Goal: Transaction & Acquisition: Purchase product/service

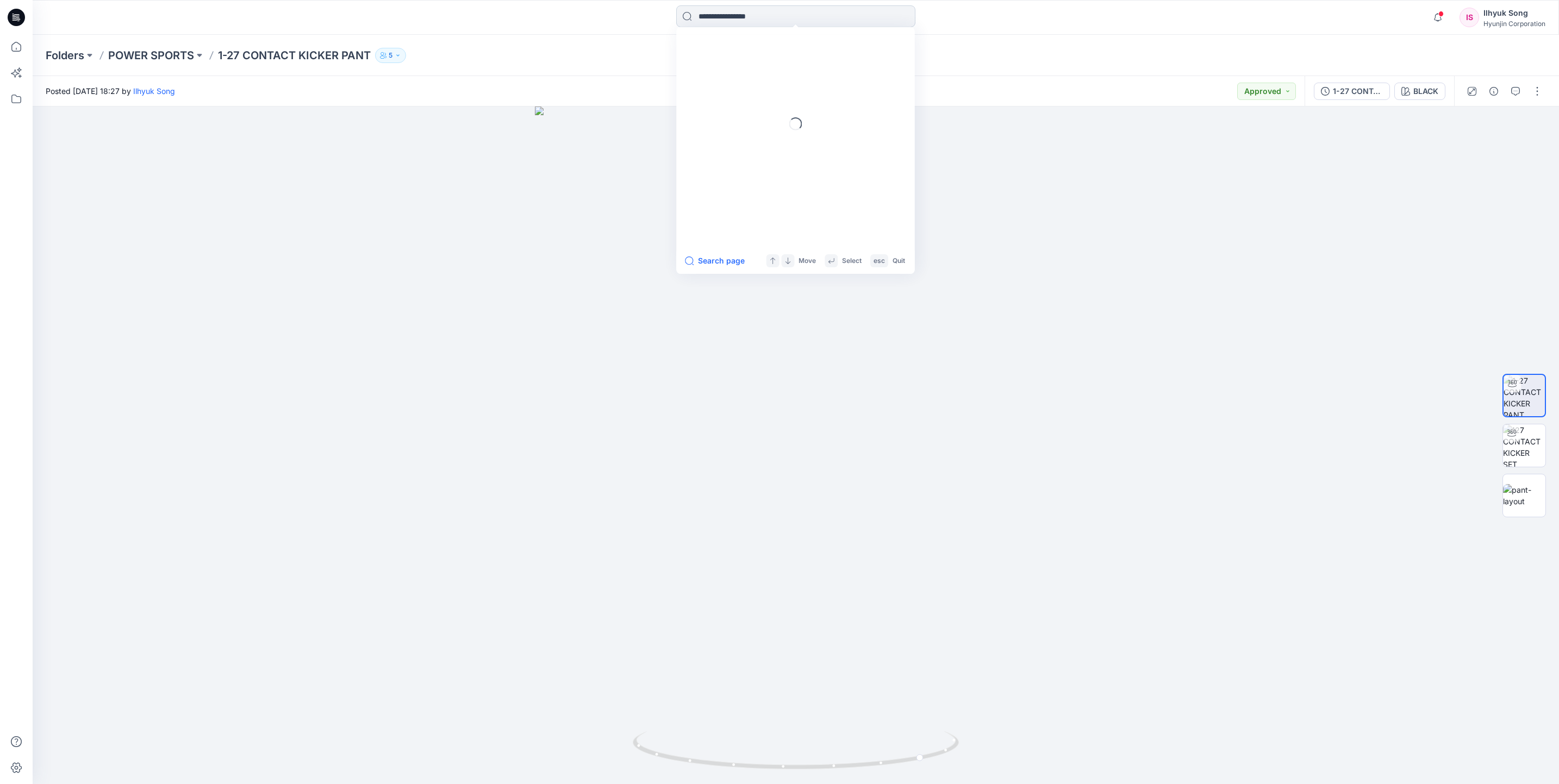
click at [695, 24] on input at bounding box center [796, 16] width 239 height 22
type input "*"
type input "*****"
click at [678, 49] on link "1-27 CONTACT TIGER JERSEY" at bounding box center [796, 58] width 235 height 20
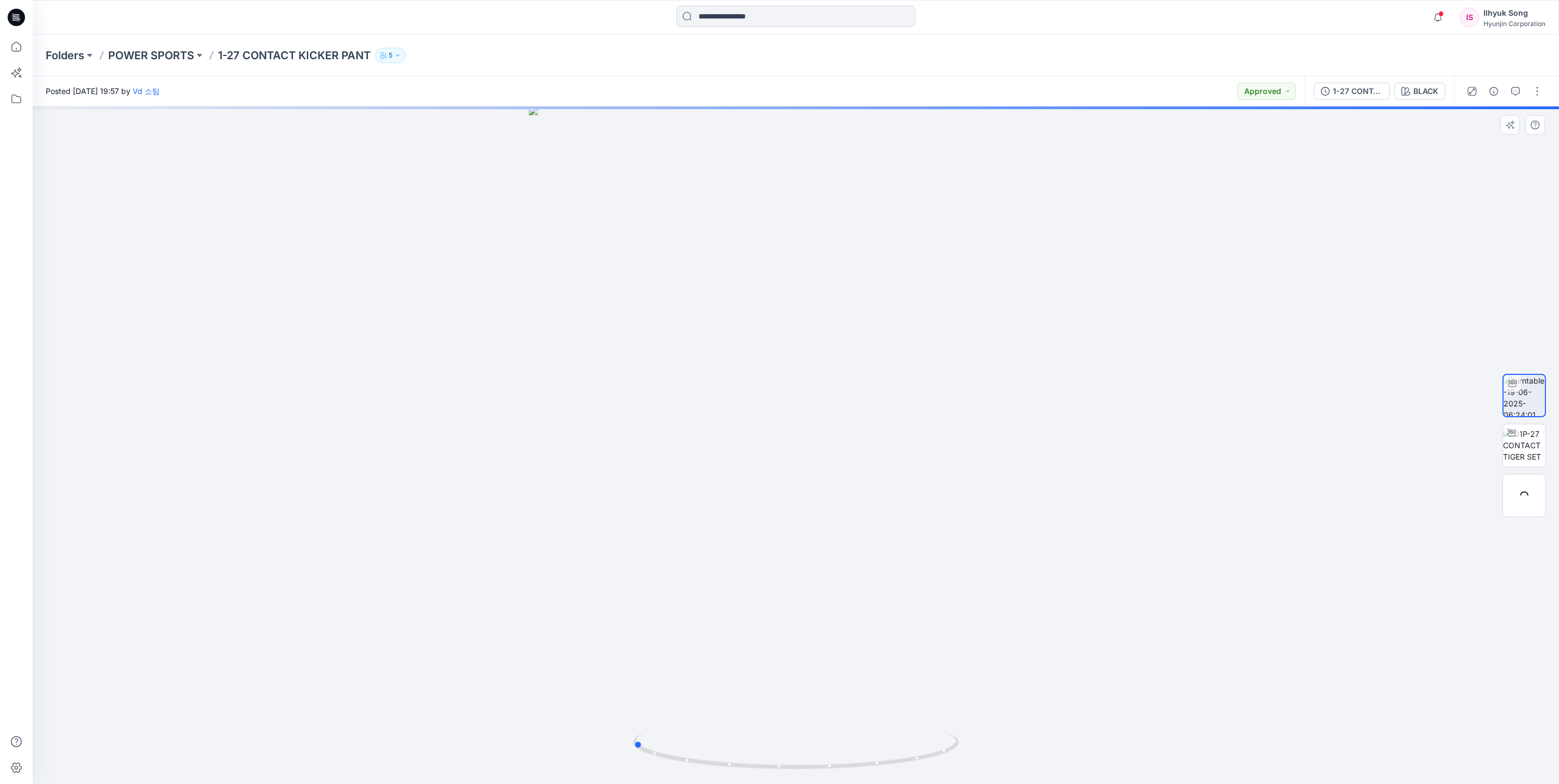
drag, startPoint x: 970, startPoint y: 356, endPoint x: 1145, endPoint y: 328, distance: 177.2
click at [1144, 328] on div at bounding box center [796, 445] width 1527 height 678
click at [1424, 90] on div "BLACK" at bounding box center [1426, 91] width 25 height 12
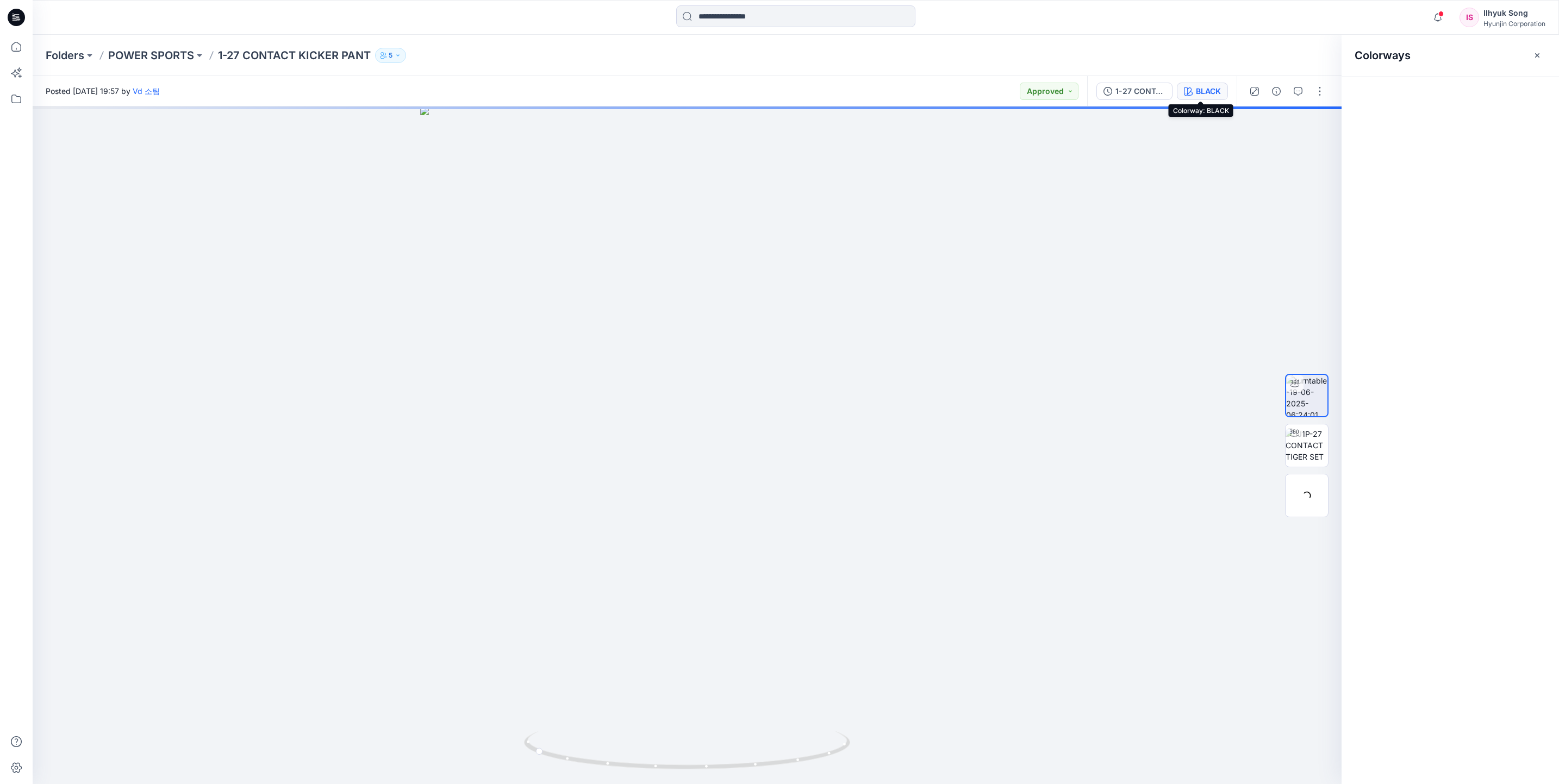
click at [1213, 79] on div "1-27 CONTACT TIGER JERSEY BLACK" at bounding box center [1162, 92] width 149 height 31
click at [1213, 87] on div "BLACK" at bounding box center [1208, 91] width 25 height 12
click at [1087, 88] on div "Posted [DATE] 19:57 by Vd 소팀 Approved" at bounding box center [560, 91] width 1054 height 30
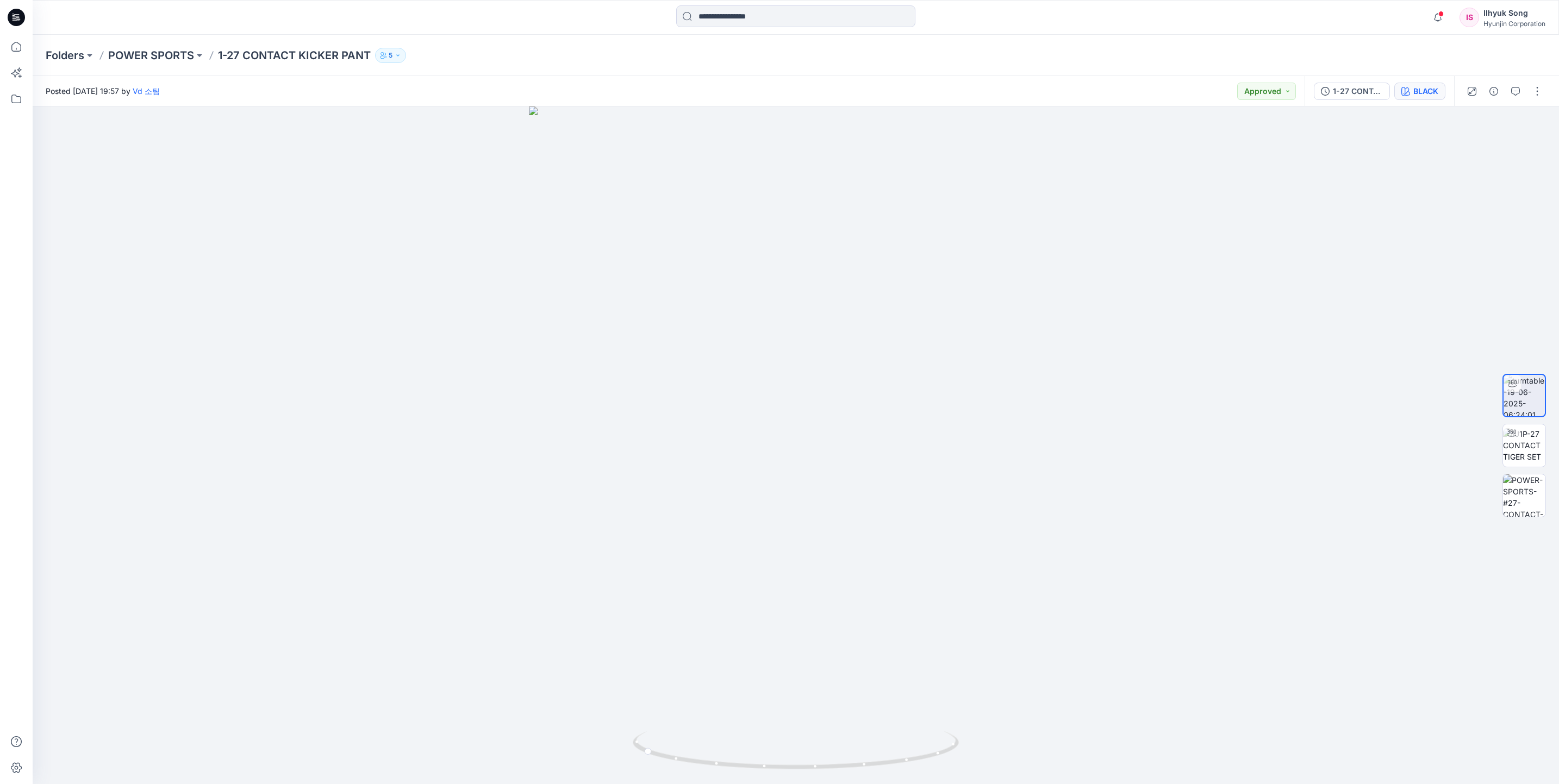
click at [1414, 90] on div "BLACK" at bounding box center [1426, 91] width 25 height 12
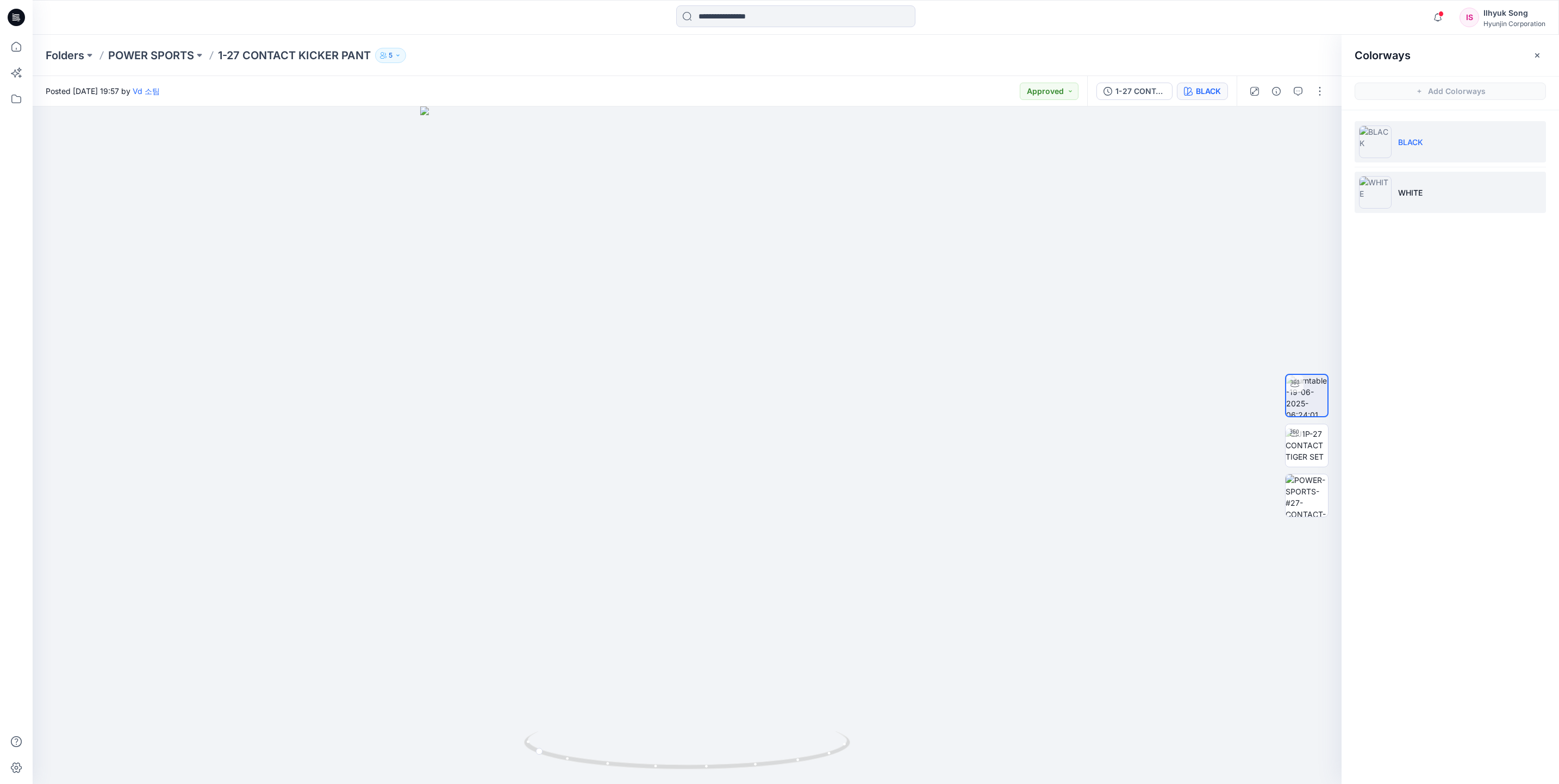
click at [1435, 199] on li "WHITE" at bounding box center [1450, 192] width 191 height 41
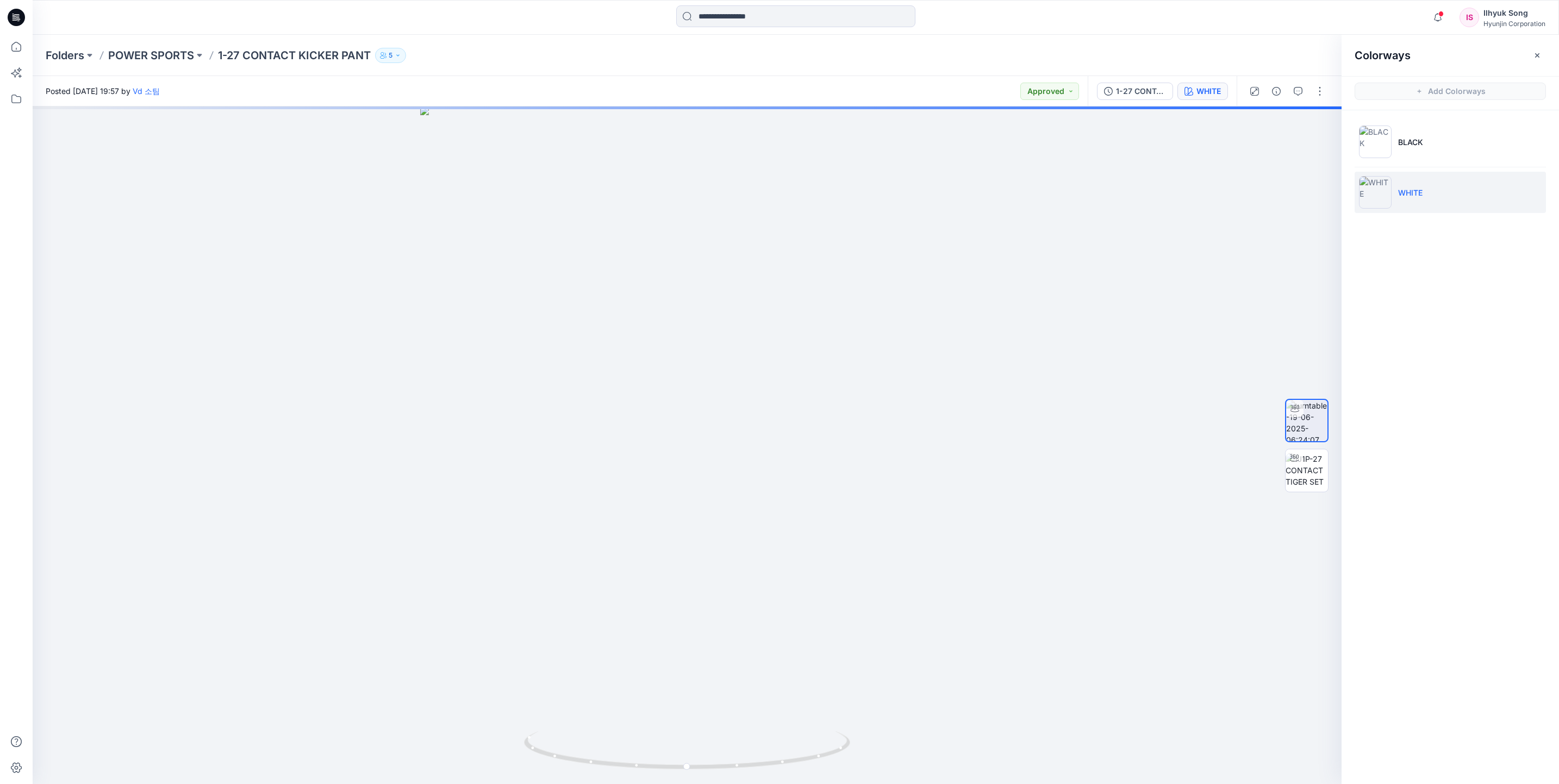
click at [1376, 186] on img at bounding box center [1376, 192] width 32 height 32
drag, startPoint x: 758, startPoint y: 272, endPoint x: 1145, endPoint y: 230, distance: 389.3
